Goal: Transaction & Acquisition: Purchase product/service

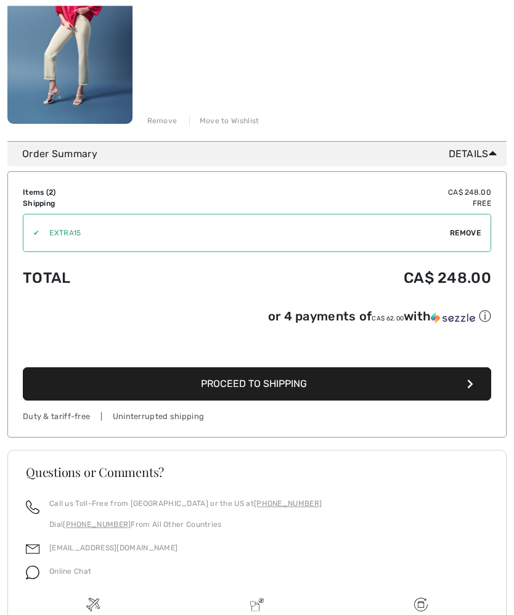
scroll to position [450, 0]
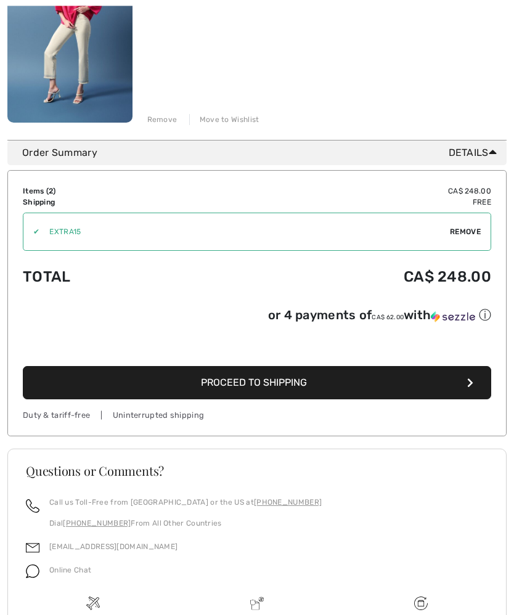
click at [474, 387] on button "Proceed to Shipping" at bounding box center [257, 382] width 468 height 33
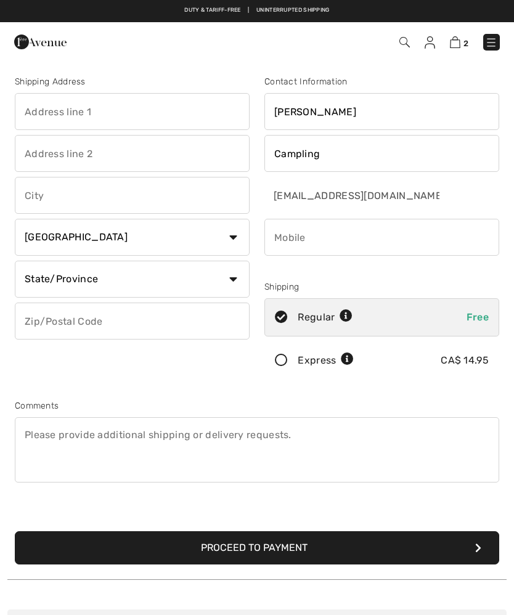
click at [363, 234] on input "phone" at bounding box center [381, 237] width 235 height 37
type input "3064259945"
click at [73, 117] on input "text" at bounding box center [132, 111] width 235 height 37
type input "Box 320"
click at [89, 197] on input "text" at bounding box center [132, 195] width 235 height 37
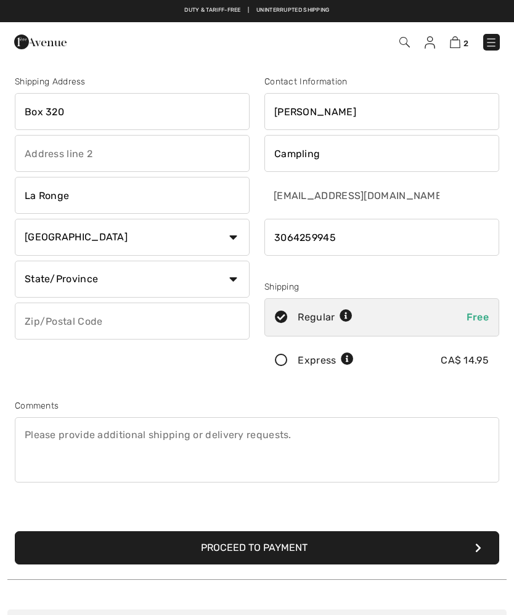
click at [246, 271] on select "State/Province Alberta British Columbia Manitoba New Brunswick Newfoundland and…" at bounding box center [132, 279] width 235 height 37
type input "La Ronge"
select select "SK"
click at [111, 311] on input "text" at bounding box center [132, 320] width 235 height 37
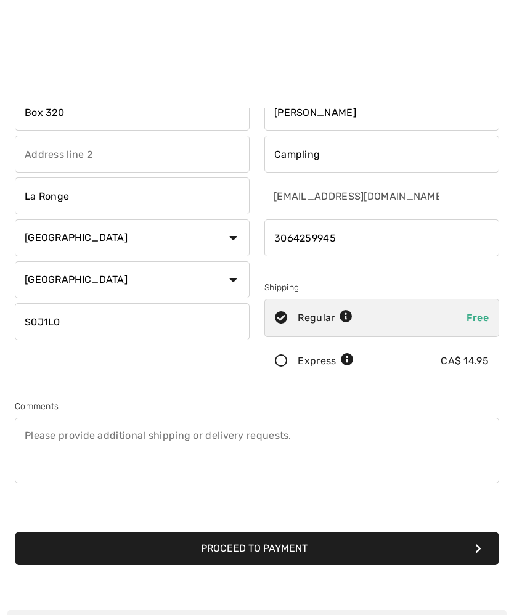
scroll to position [301, 0]
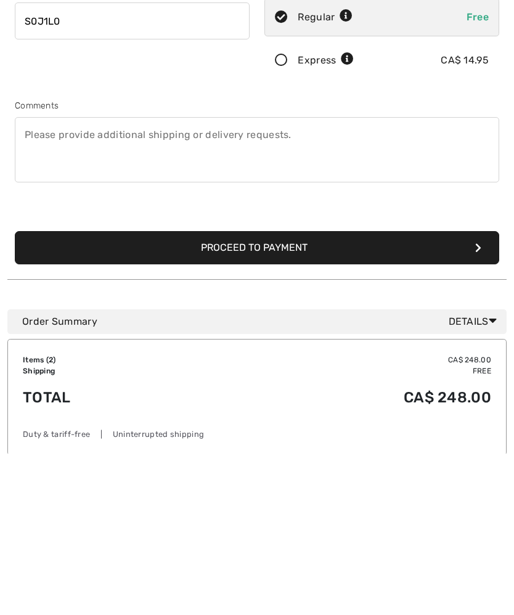
type input "S0J1L0"
click at [383, 388] on button "Proceed to Payment" at bounding box center [257, 404] width 484 height 33
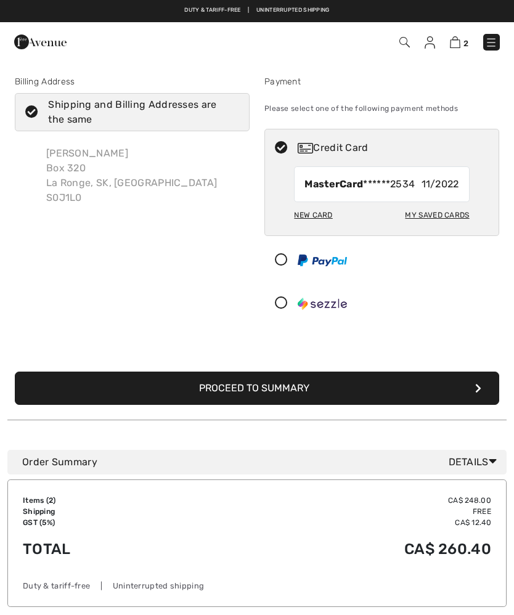
click at [429, 213] on div "My Saved Cards" at bounding box center [437, 214] width 64 height 21
radio input "true"
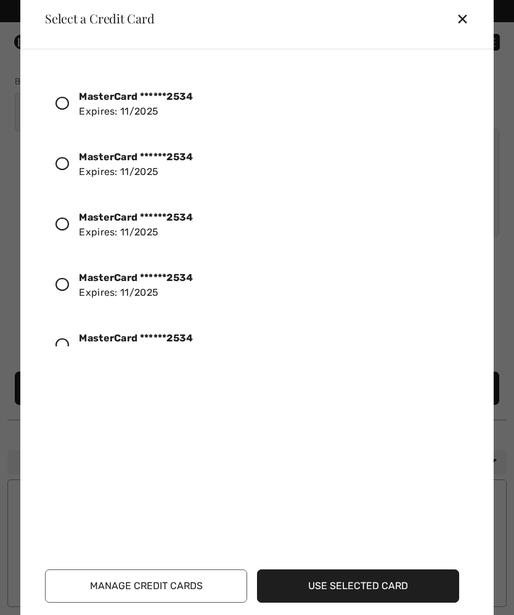
click at [148, 98] on strong "MasterCard ******2534" at bounding box center [136, 97] width 114 height 12
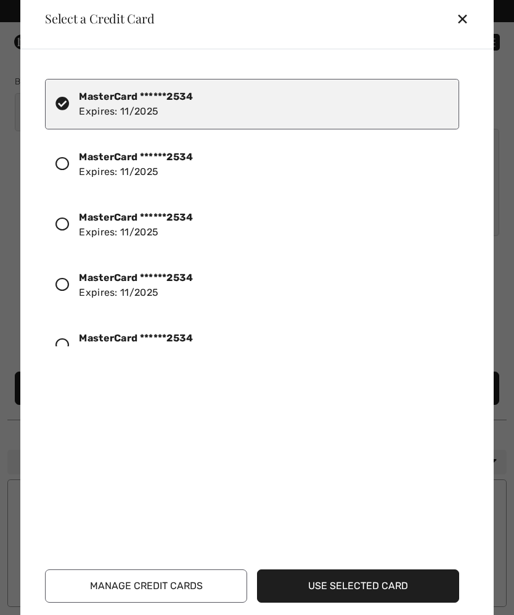
click at [399, 590] on button "Use Selected Card" at bounding box center [358, 585] width 202 height 33
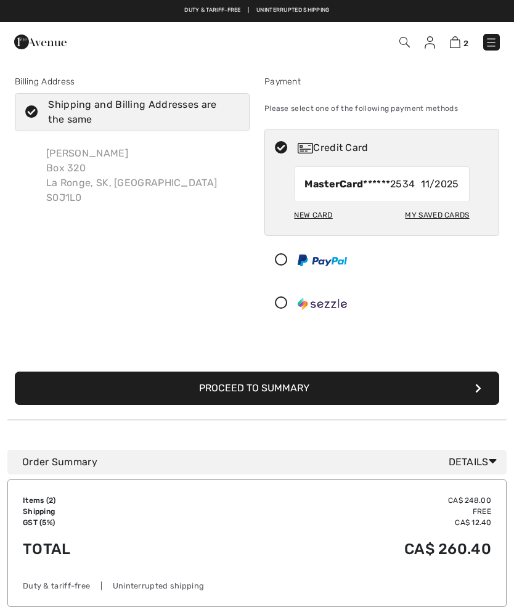
click at [483, 392] on button "Proceed to Summary" at bounding box center [257, 387] width 484 height 33
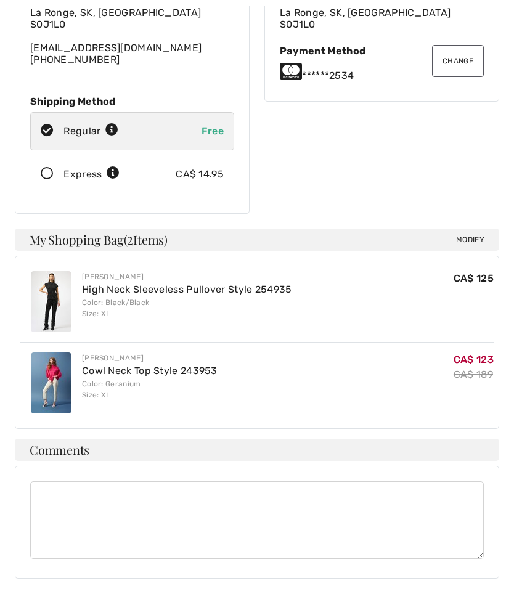
scroll to position [147, 0]
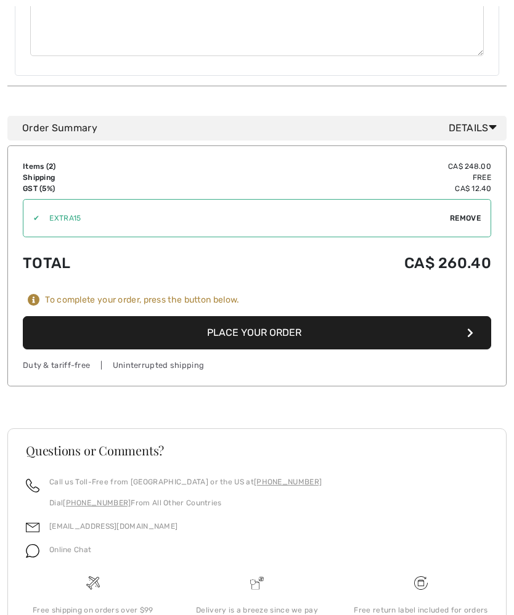
click at [472, 332] on icon "button" at bounding box center [470, 333] width 6 height 10
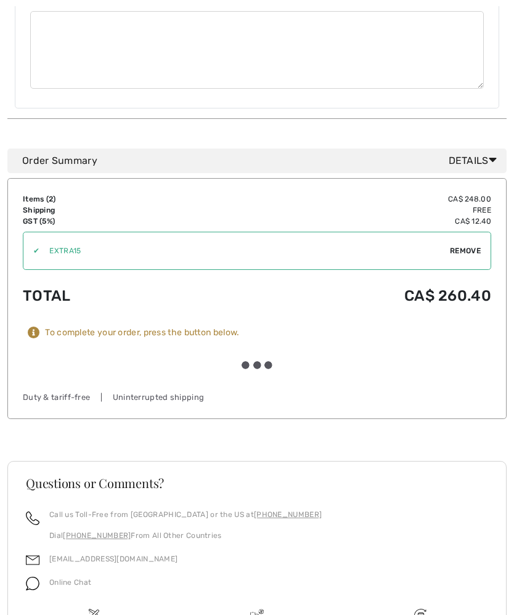
scroll to position [649, 0]
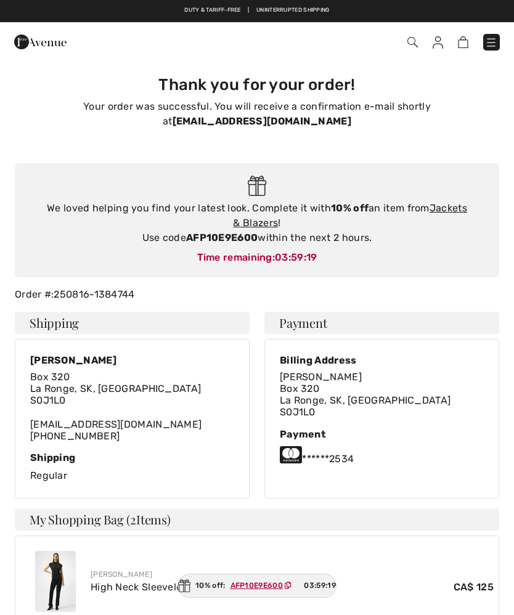
checkbox input "true"
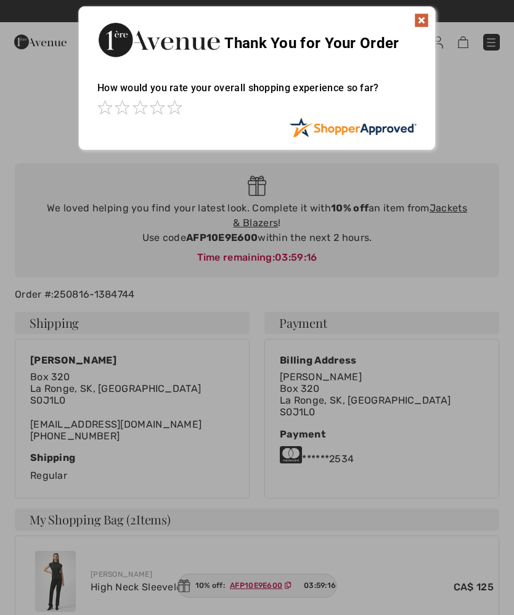
click at [426, 20] on img at bounding box center [421, 20] width 15 height 15
